Goal: Navigation & Orientation: Find specific page/section

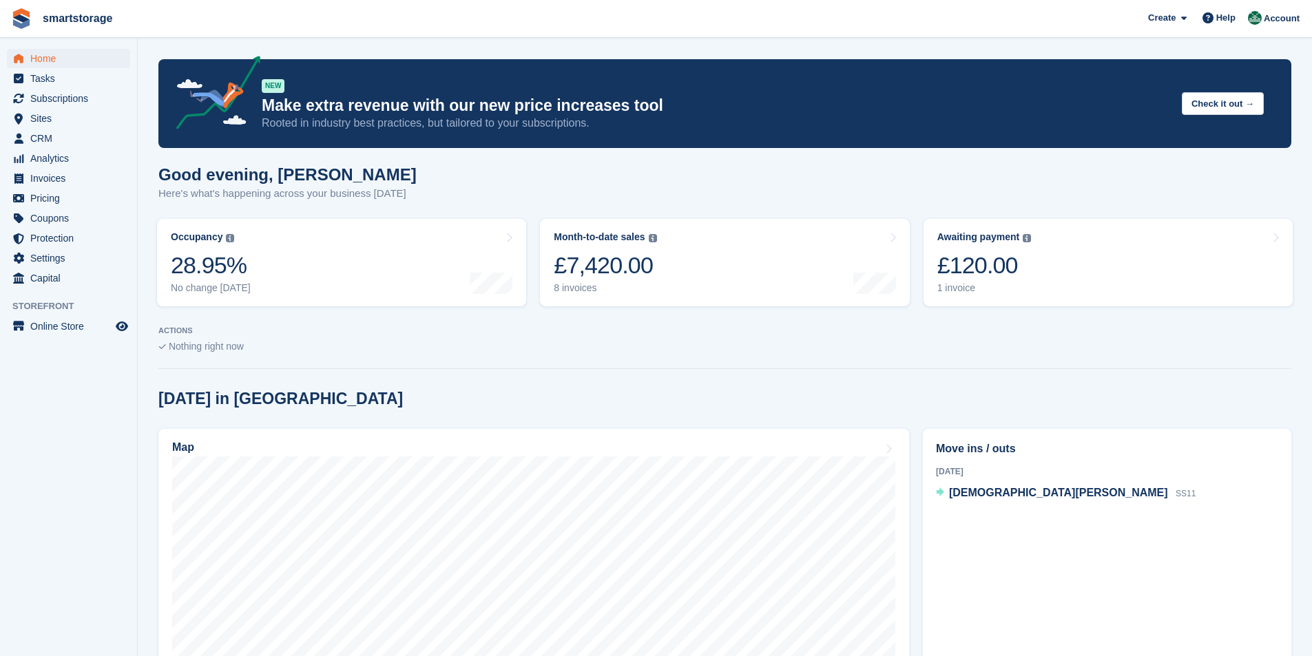
scroll to position [325, 0]
click at [52, 60] on span "Home" at bounding box center [71, 58] width 83 height 19
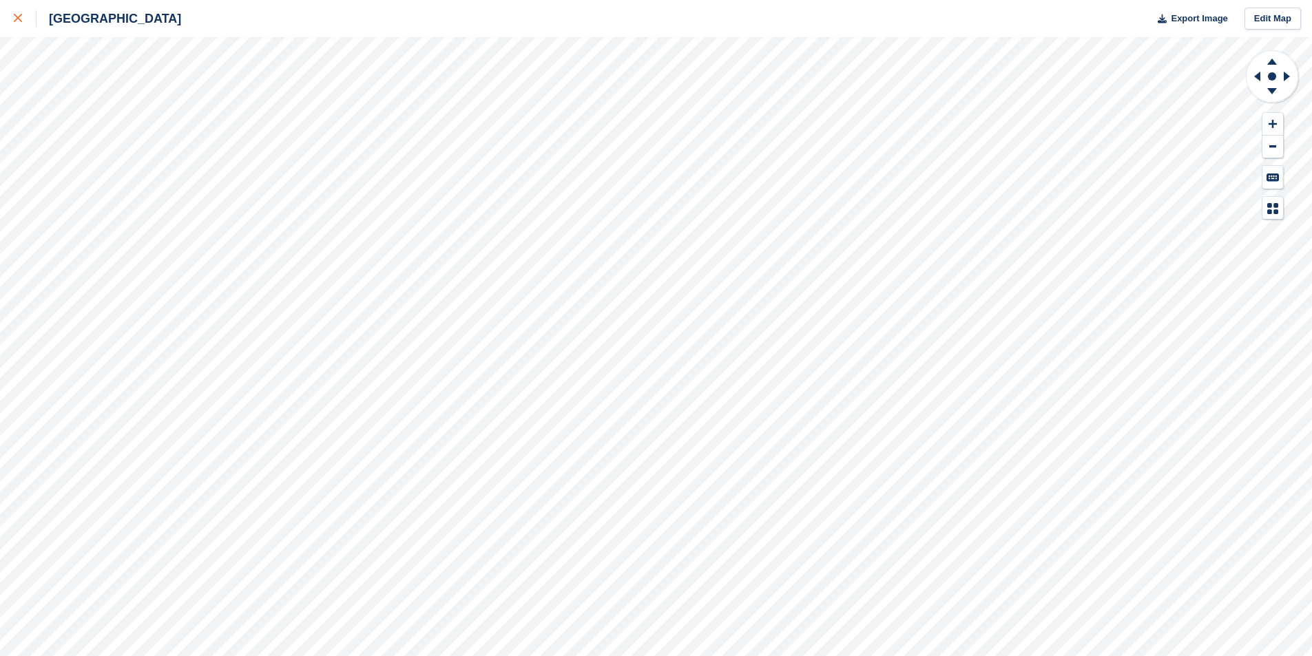
click at [23, 17] on div at bounding box center [25, 18] width 23 height 17
